Goal: Transaction & Acquisition: Purchase product/service

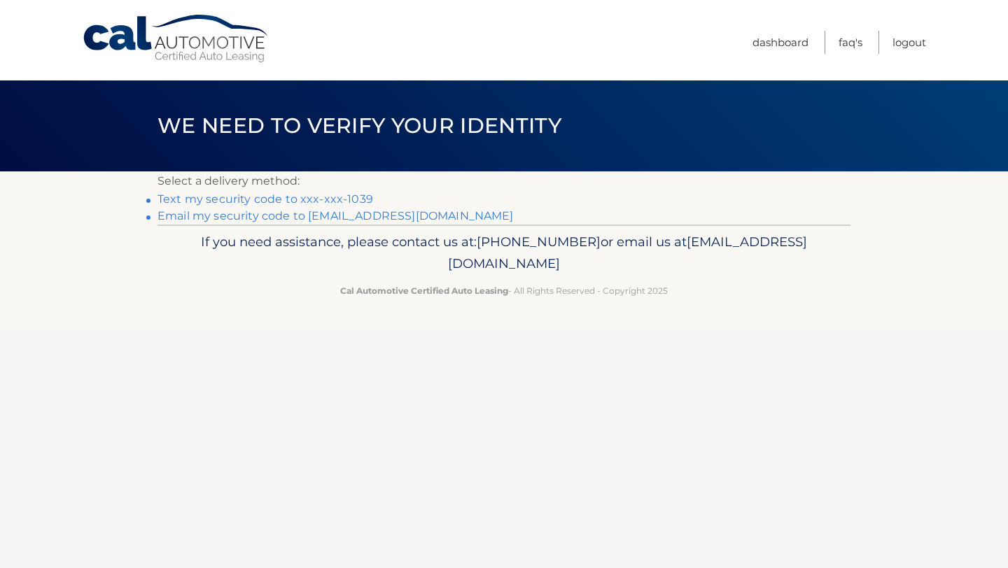
click at [260, 198] on link "Text my security code to xxx-xxx-1039" at bounding box center [264, 198] width 215 height 13
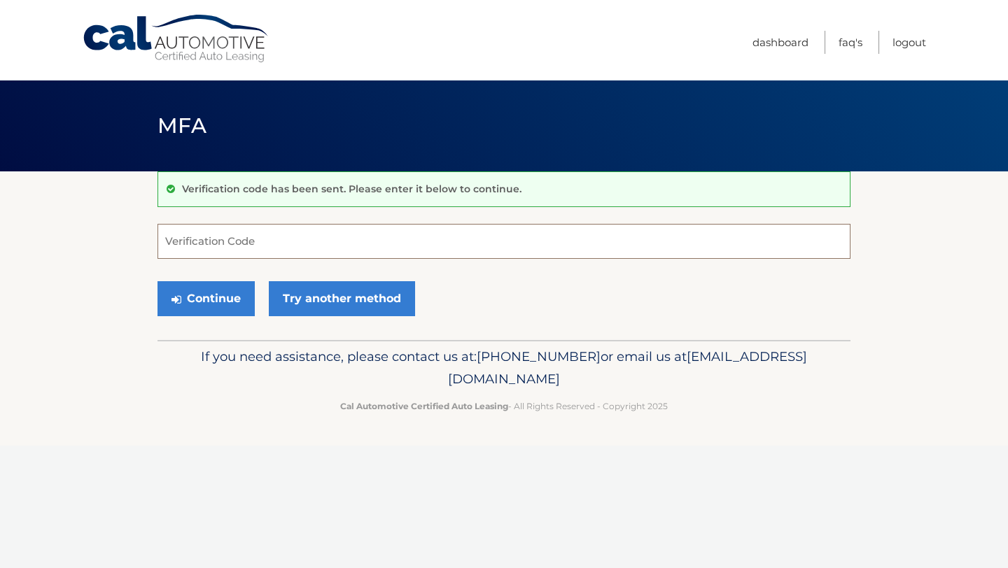
click at [263, 234] on input "Verification Code" at bounding box center [503, 241] width 693 height 35
type input "359717"
click at [226, 302] on button "Continue" at bounding box center [205, 298] width 97 height 35
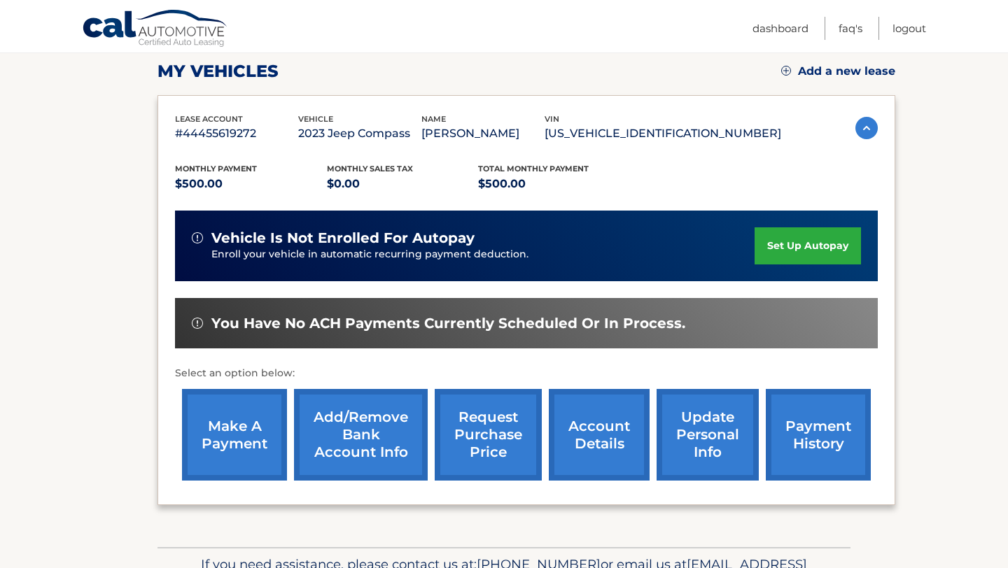
scroll to position [198, 0]
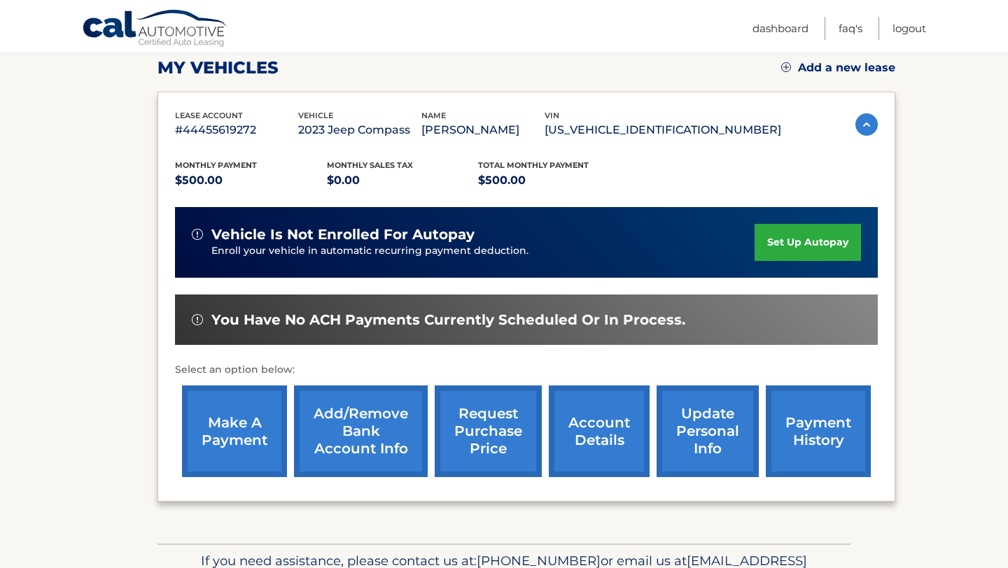
click at [234, 427] on link "make a payment" at bounding box center [234, 432] width 105 height 92
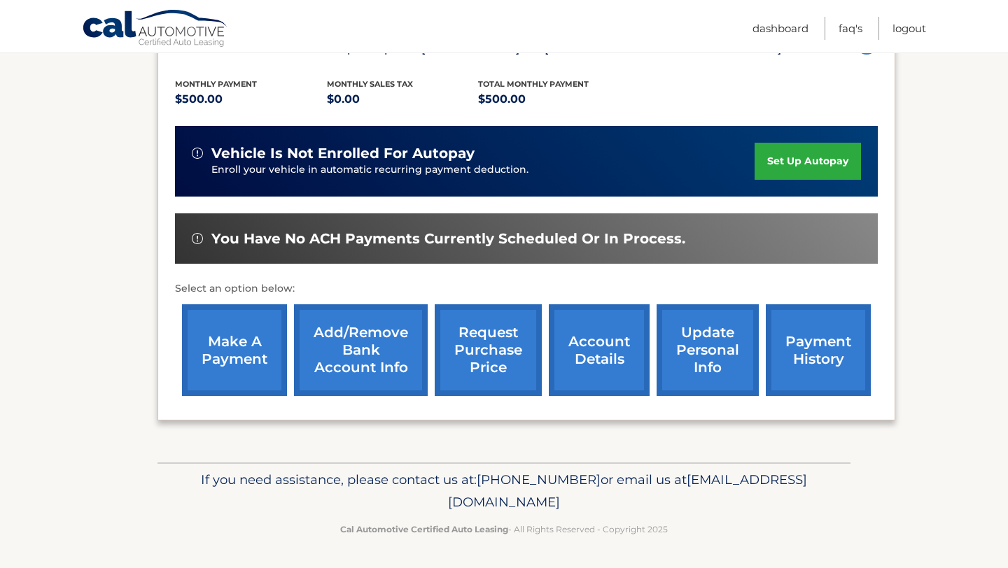
click at [233, 337] on link "make a payment" at bounding box center [234, 350] width 105 height 92
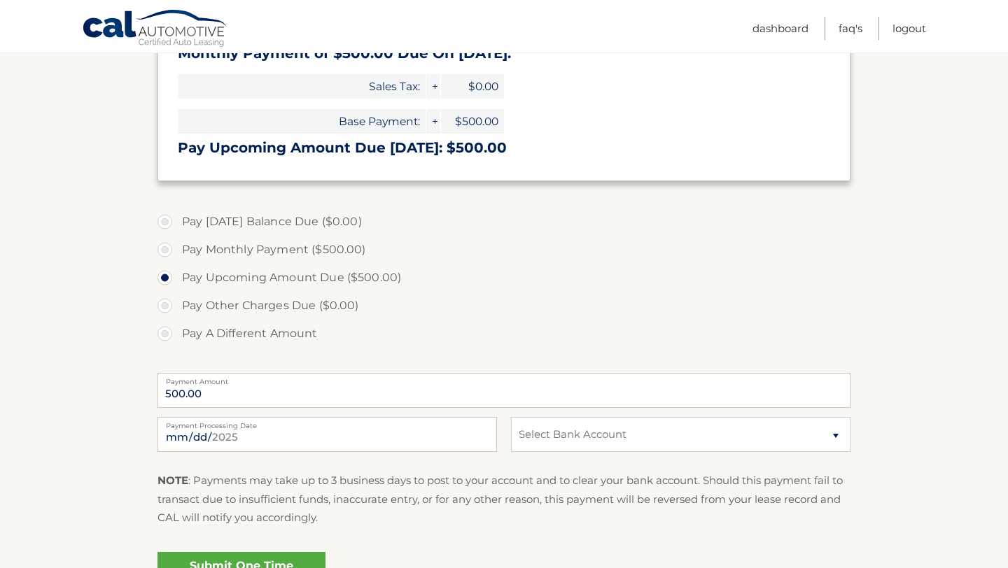
scroll to position [277, 0]
click at [838, 434] on select "Select Bank Account Checking CITIBANK FSB *****9173 Checking CITIBANK FSB *****…" at bounding box center [680, 433] width 339 height 35
select select "M2IxZDgwMDItYjgzOS00NzUyLWI4N2EtNTMwZTI1MjdmNGZk"
click at [511, 416] on select "Select Bank Account Checking CITIBANK FSB *****9173 Checking CITIBANK FSB *****…" at bounding box center [680, 433] width 339 height 35
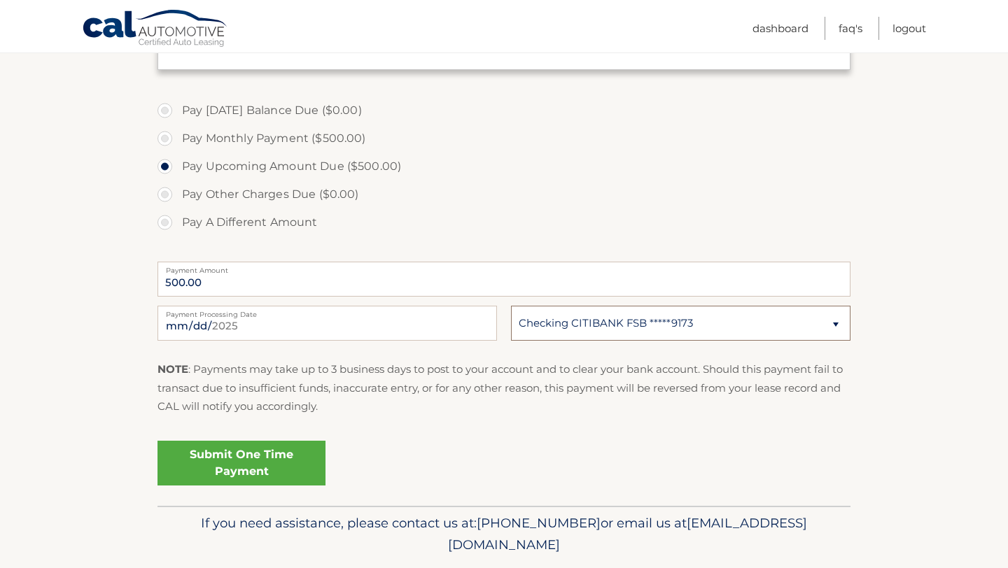
scroll to position [432, 0]
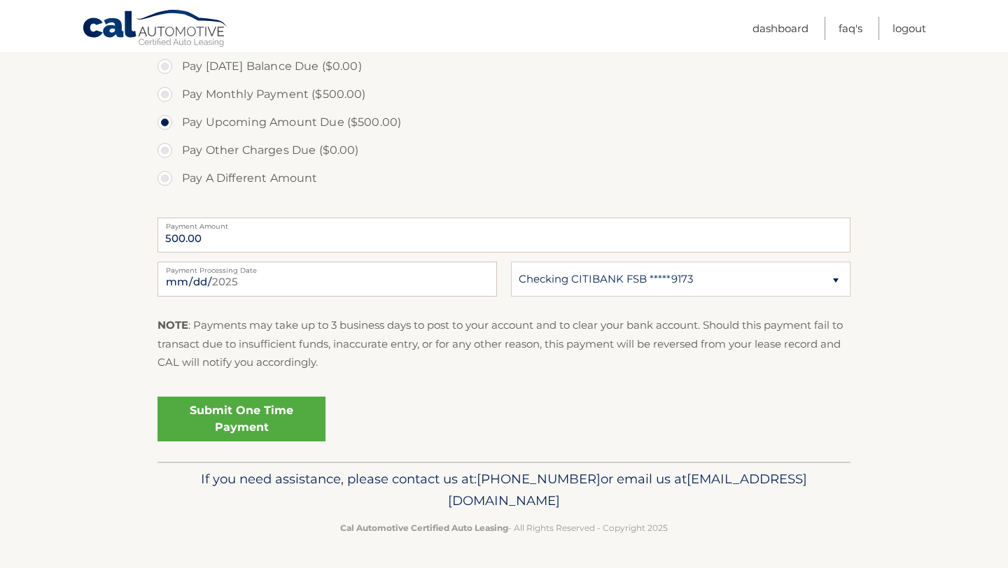
click at [253, 428] on link "Submit One Time Payment" at bounding box center [241, 419] width 168 height 45
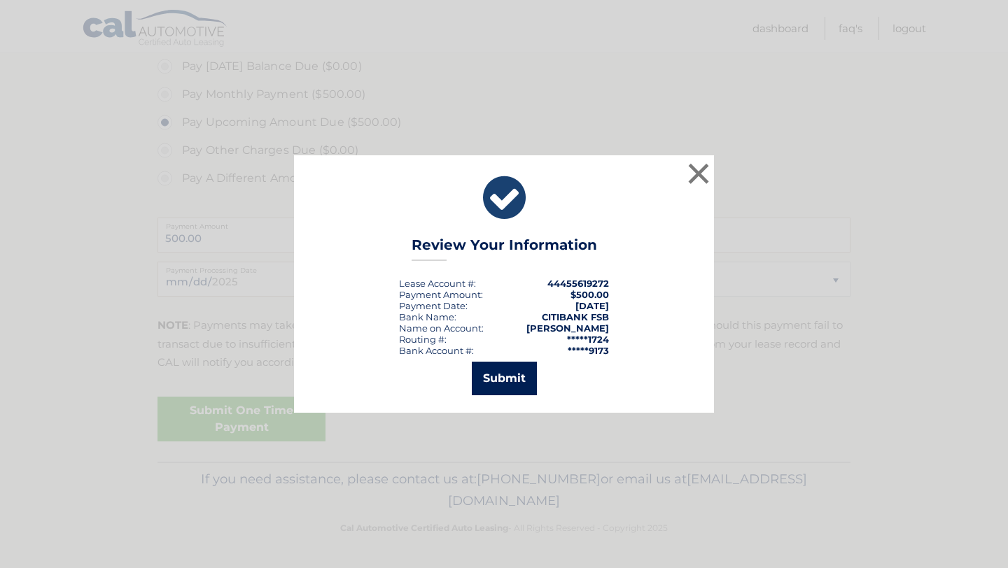
click at [512, 376] on button "Submit" at bounding box center [504, 379] width 65 height 34
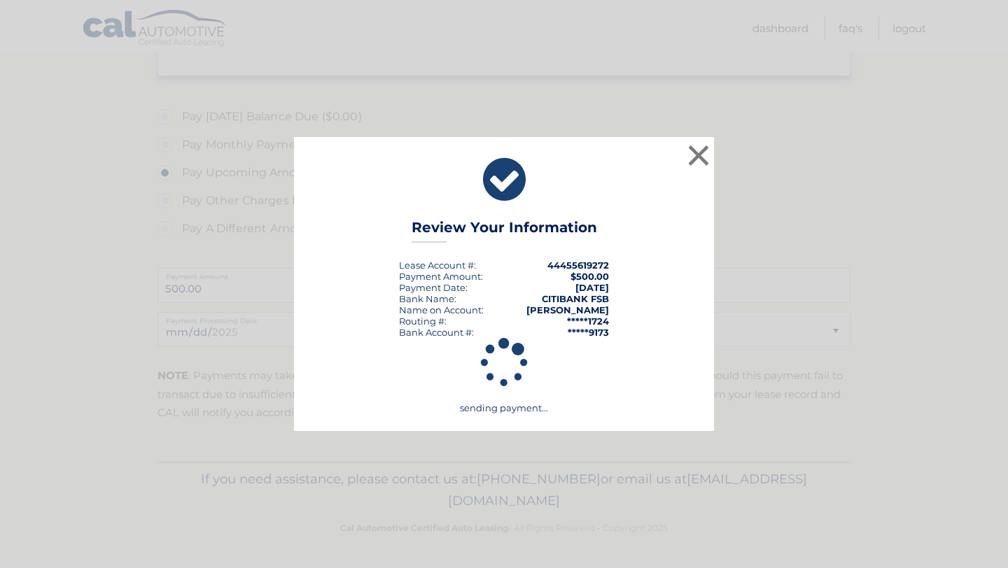
scroll to position [381, 0]
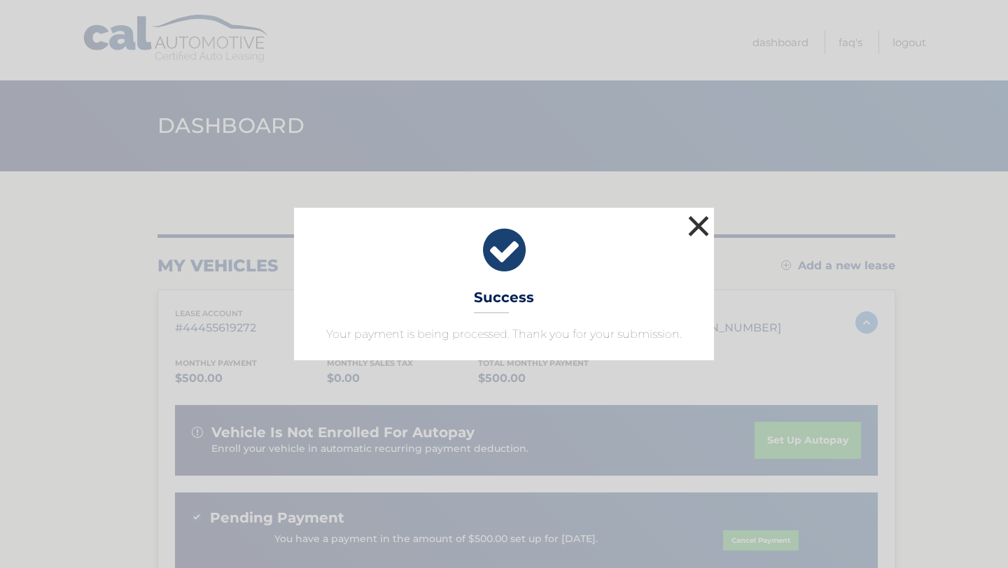
click at [698, 227] on button "×" at bounding box center [698, 226] width 28 height 28
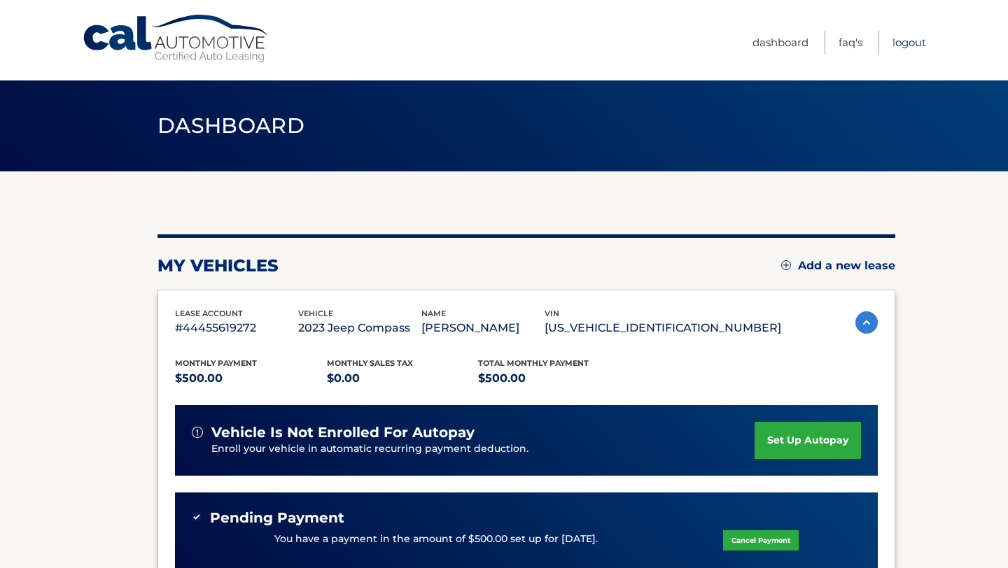
click at [909, 44] on link "Logout" at bounding box center [909, 42] width 34 height 23
